Goal: Task Accomplishment & Management: Manage account settings

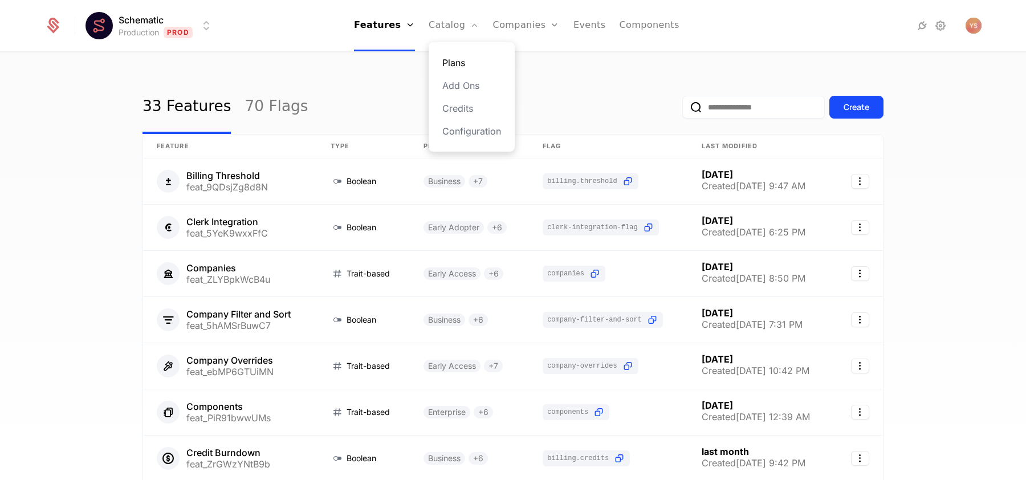
click at [474, 58] on link "Plans" at bounding box center [471, 63] width 59 height 14
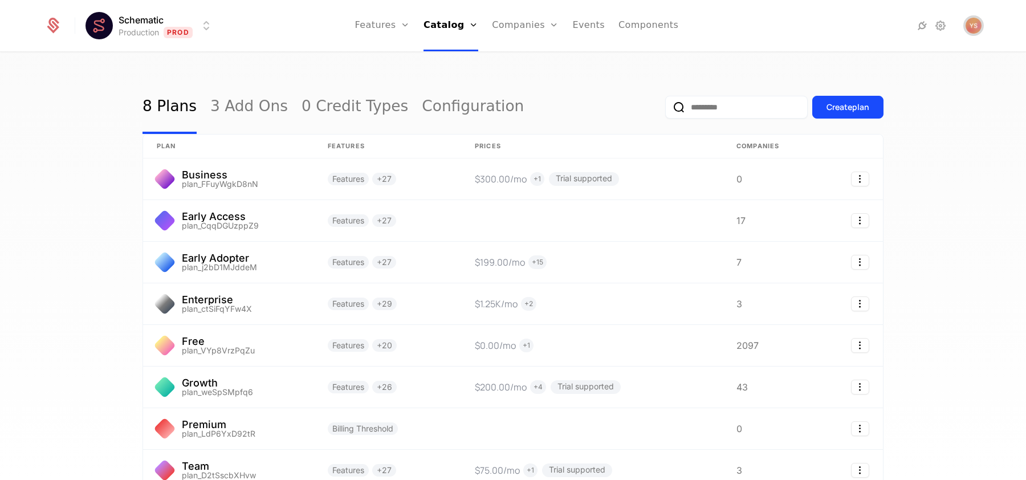
click at [975, 29] on img "Open user button" at bounding box center [973, 26] width 16 height 16
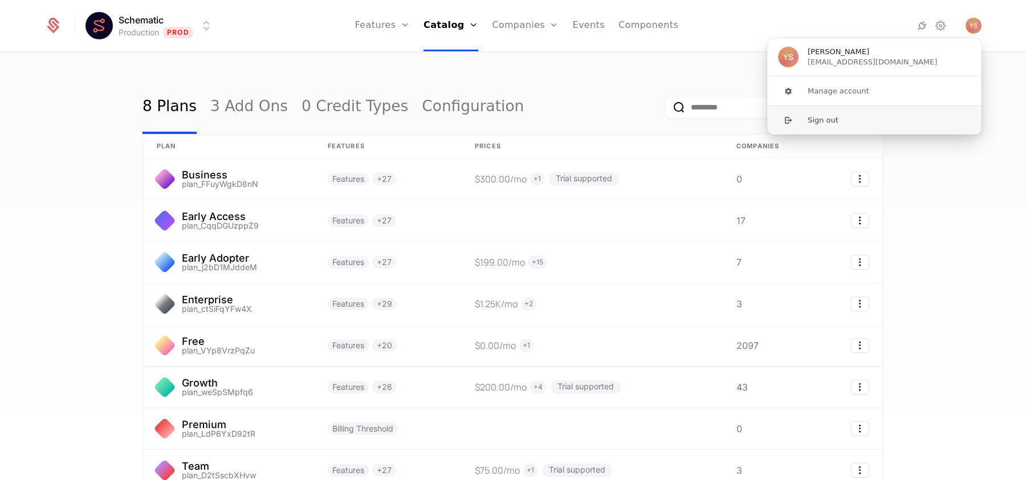
click at [846, 125] on button "Sign out" at bounding box center [873, 119] width 215 height 29
